Goal: Task Accomplishment & Management: Use online tool/utility

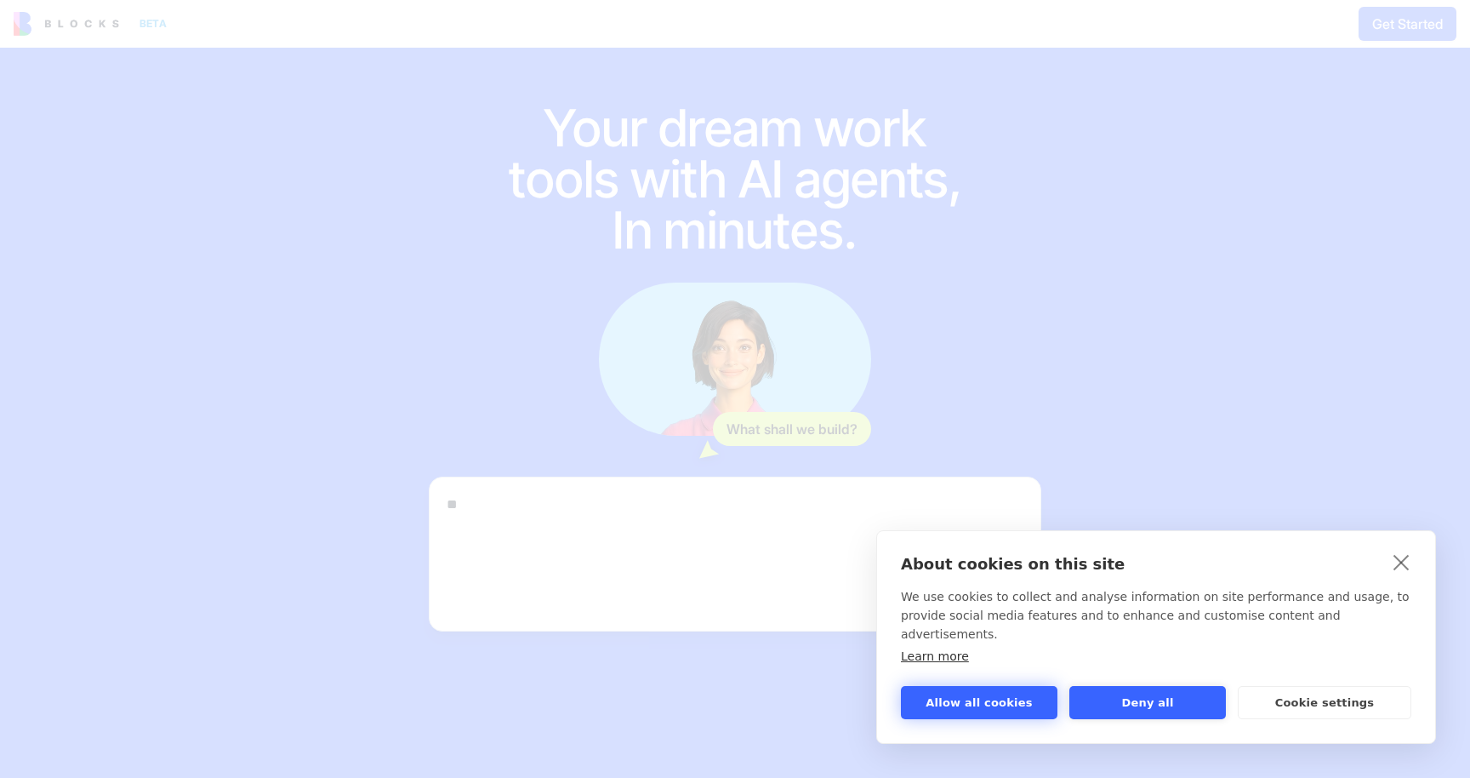
click at [996, 693] on button "Allow all cookies" at bounding box center [979, 702] width 157 height 33
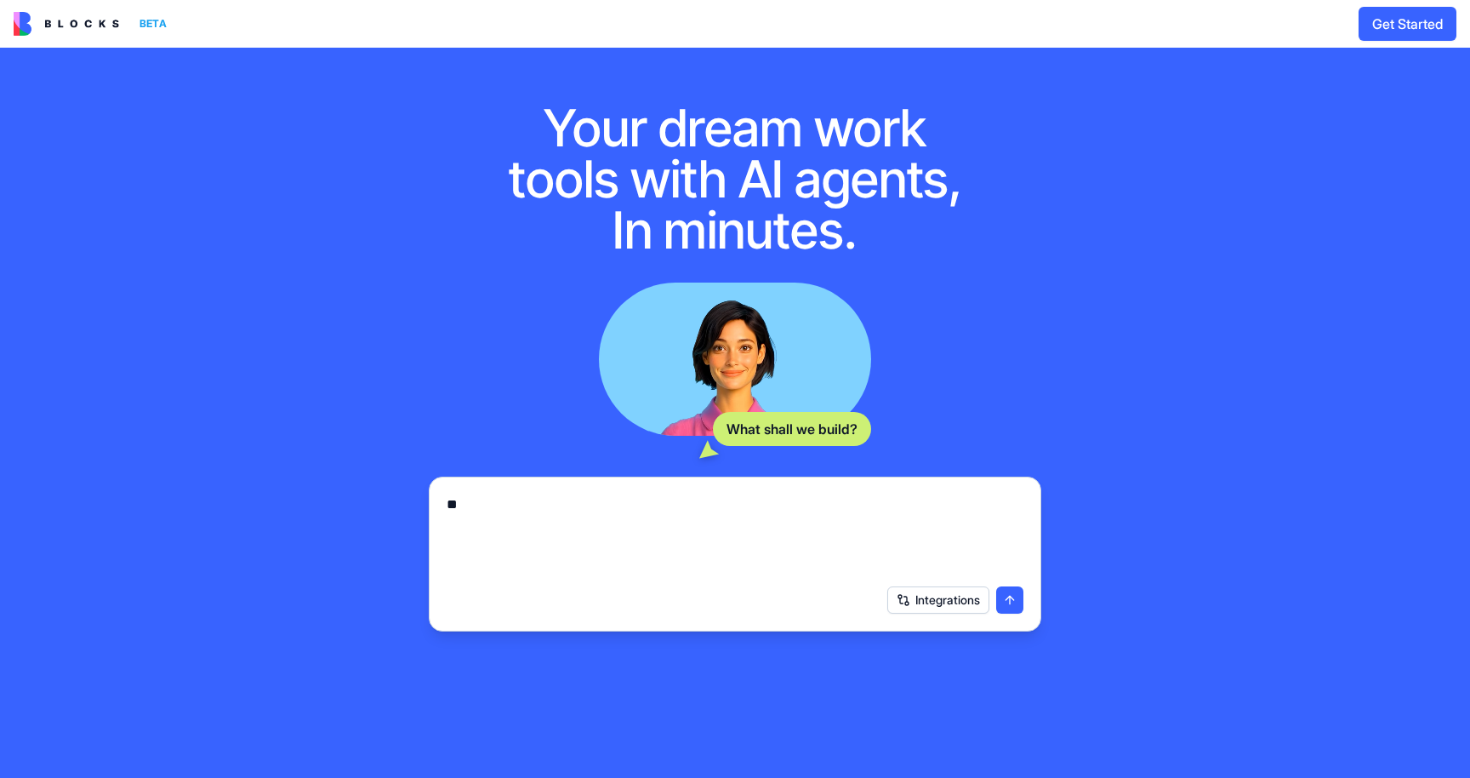
click at [595, 549] on textarea "**" at bounding box center [735, 535] width 577 height 82
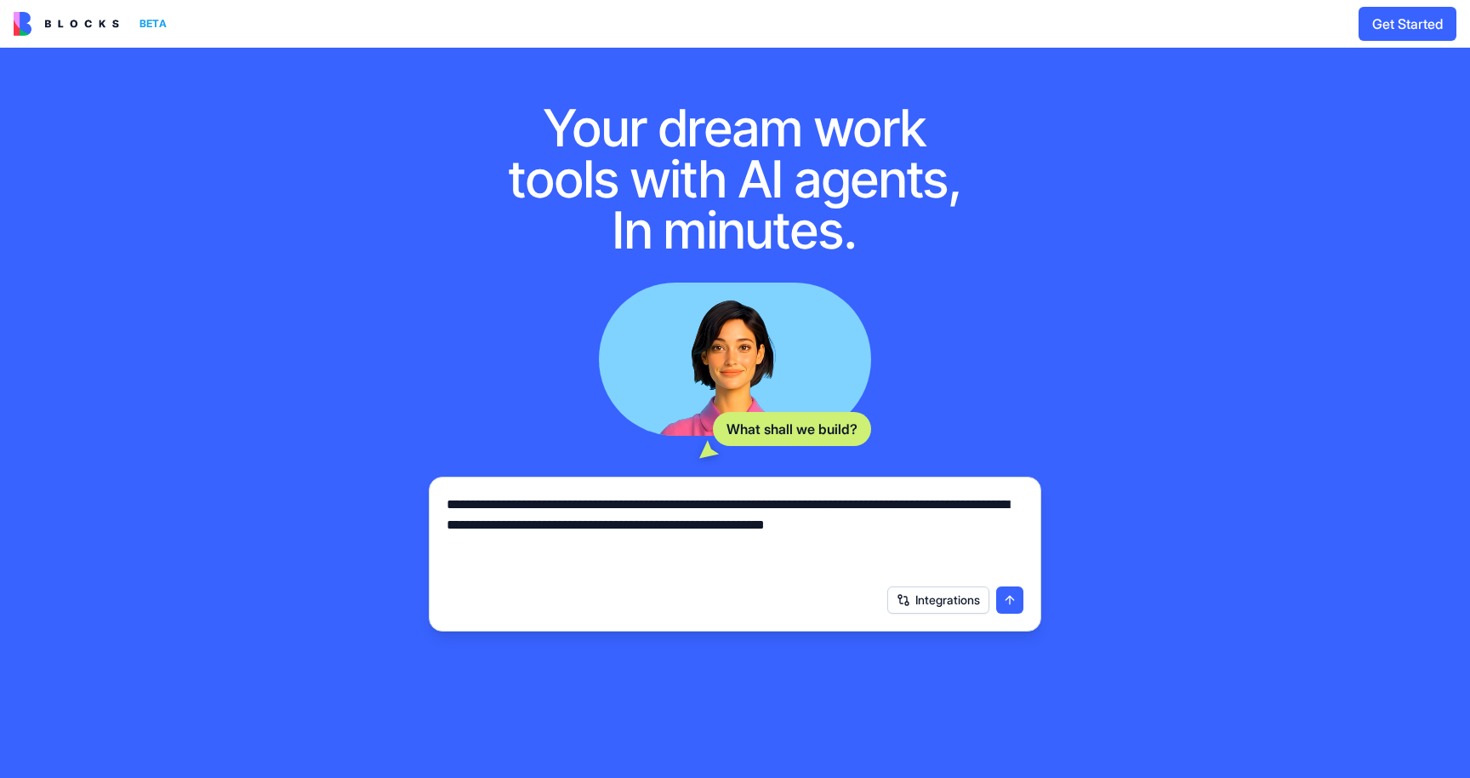
type textarea "**********"
click at [1003, 600] on button "submit" at bounding box center [1009, 599] width 27 height 27
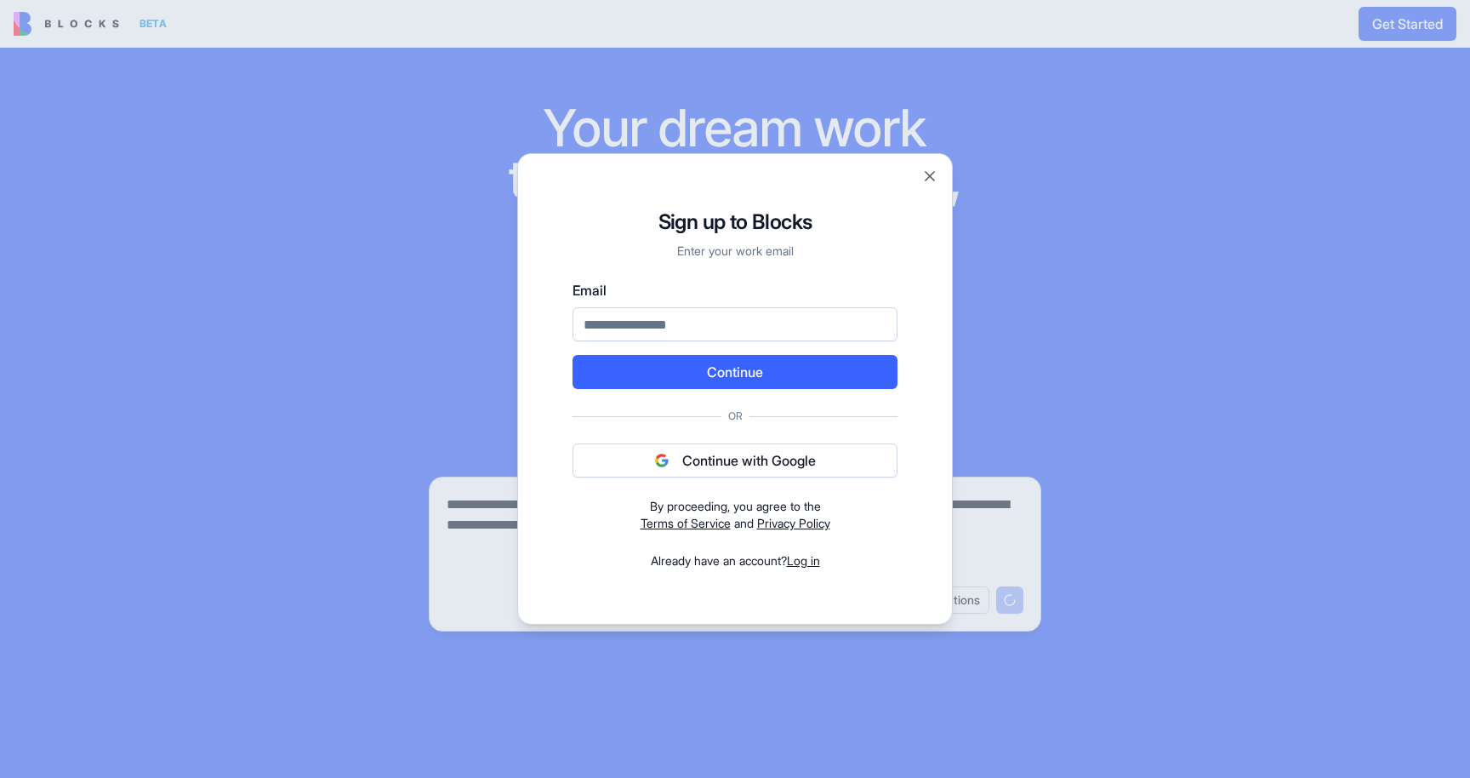
click at [790, 460] on button "Continue with Google" at bounding box center [735, 460] width 325 height 34
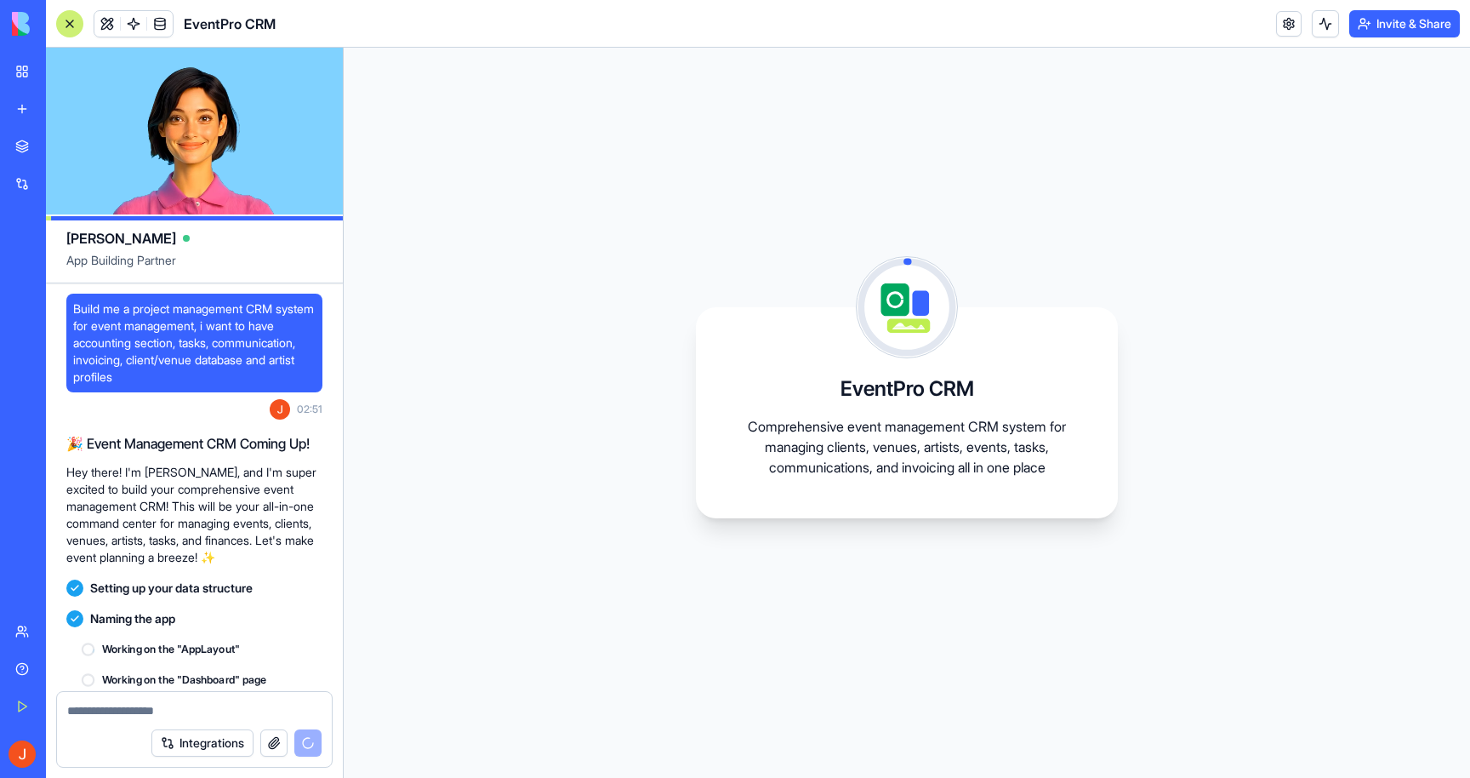
scroll to position [151, 0]
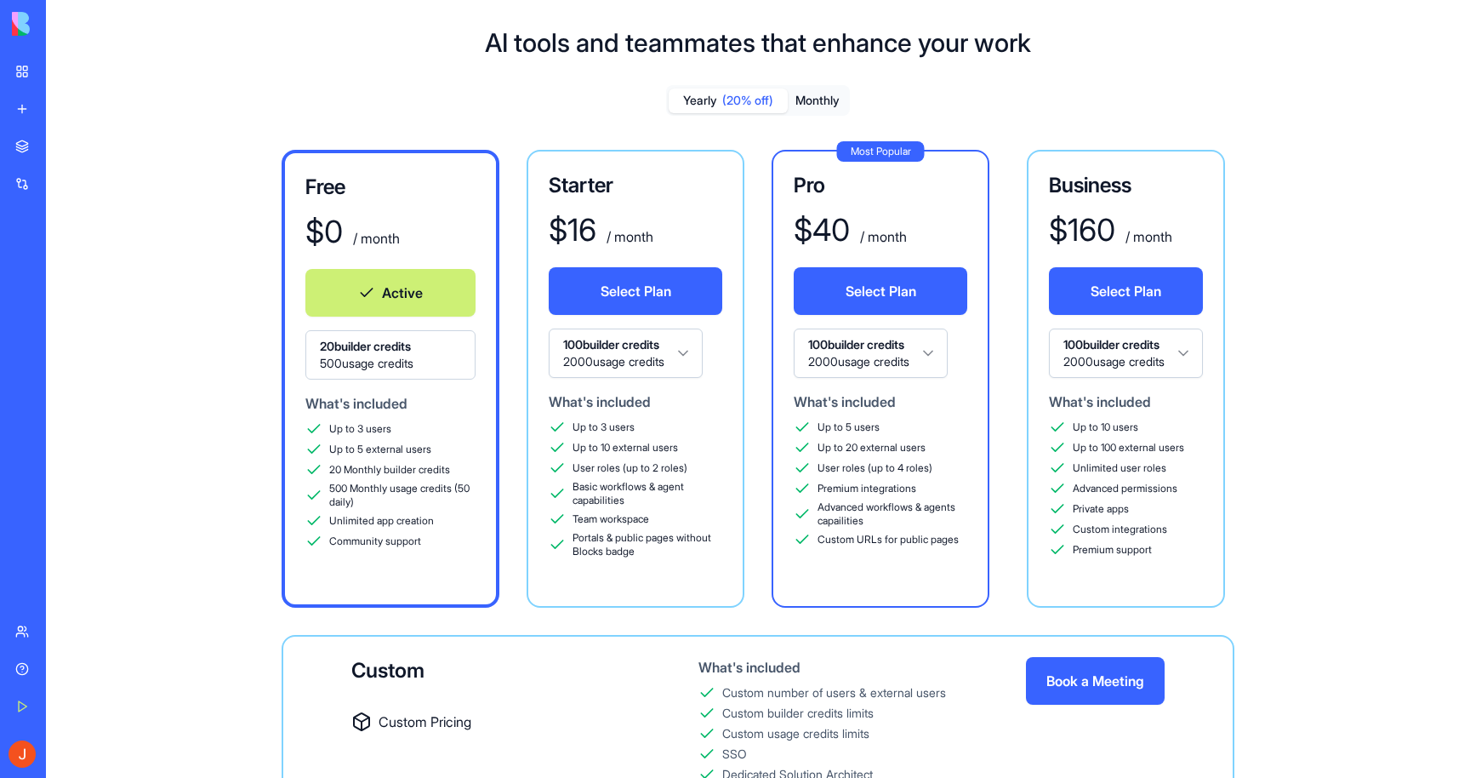
click at [818, 88] on button "Monthly" at bounding box center [818, 100] width 60 height 25
click at [821, 101] on button "Monthly" at bounding box center [818, 100] width 60 height 25
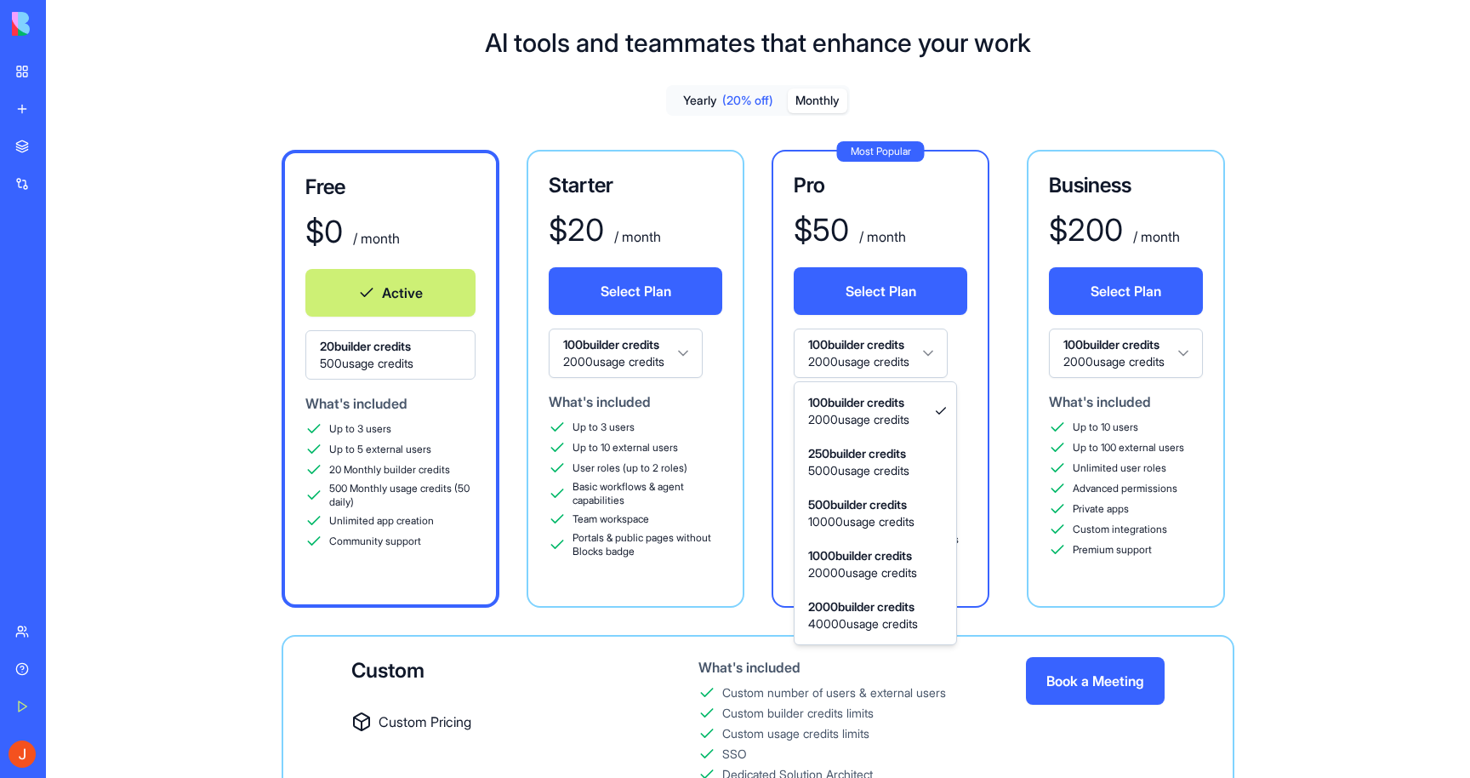
click at [928, 352] on html "BETA My Workspace New app Marketplace Integrations Recent Untitled App Social M…" at bounding box center [735, 389] width 1470 height 778
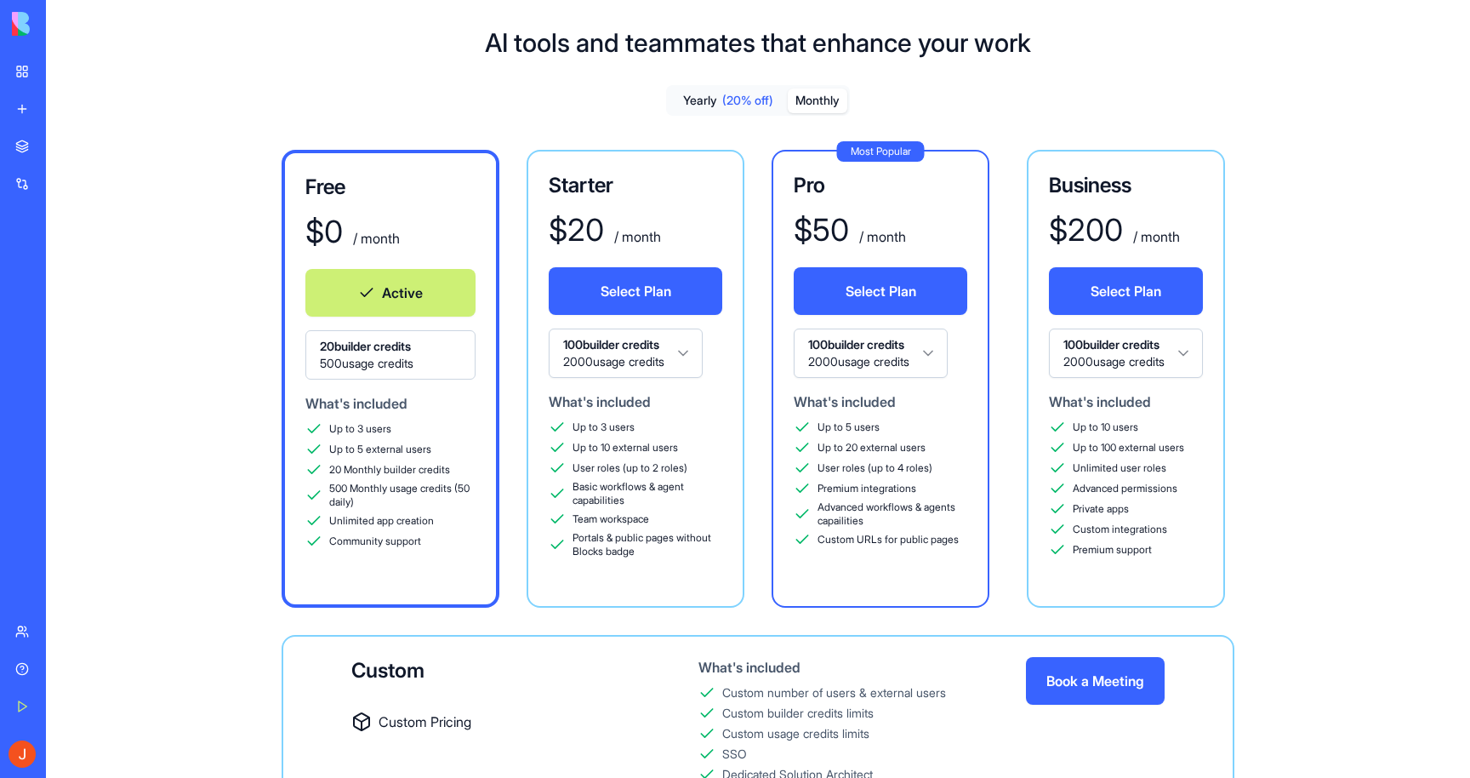
click at [928, 352] on html "BETA My Workspace New app Marketplace Integrations Recent Untitled App Social M…" at bounding box center [735, 389] width 1470 height 778
click at [436, 360] on span "500 usage credits" at bounding box center [390, 363] width 141 height 17
